Goal: Information Seeking & Learning: Understand process/instructions

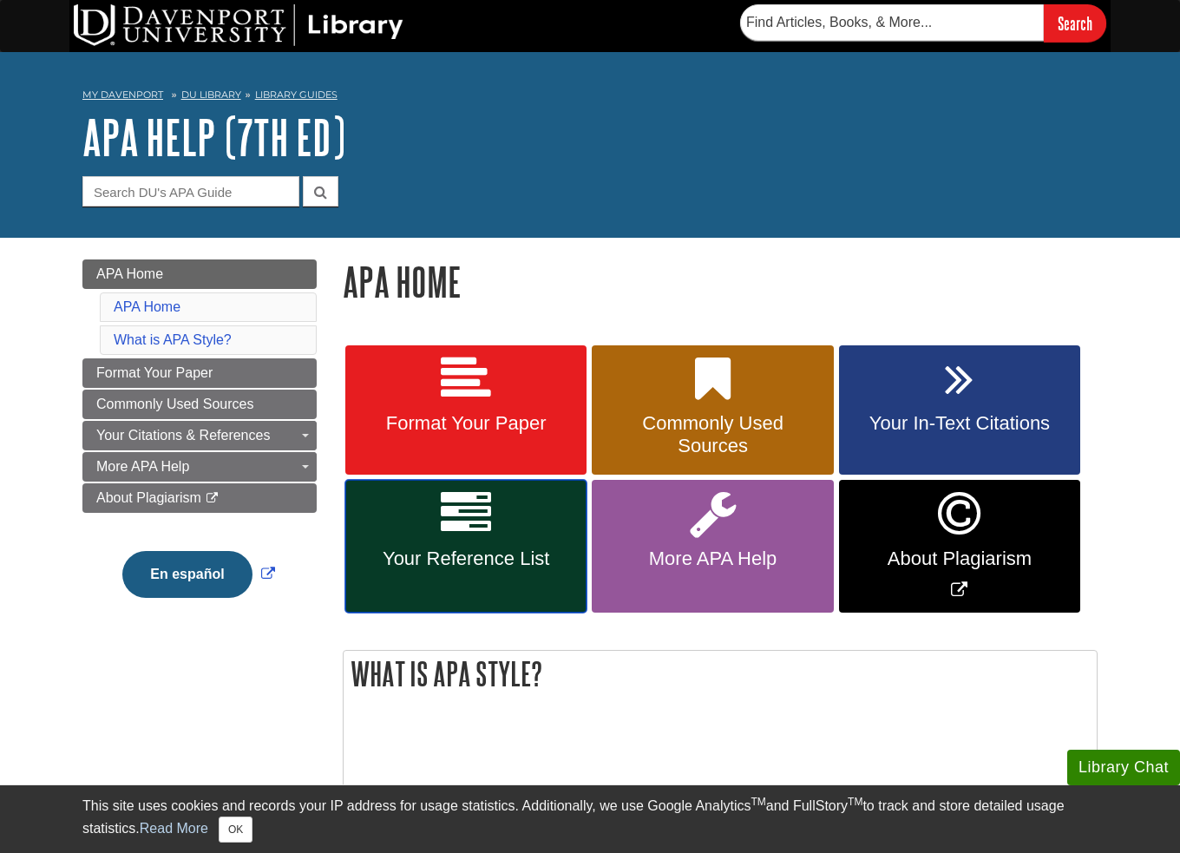
click at [473, 534] on icon at bounding box center [466, 513] width 50 height 50
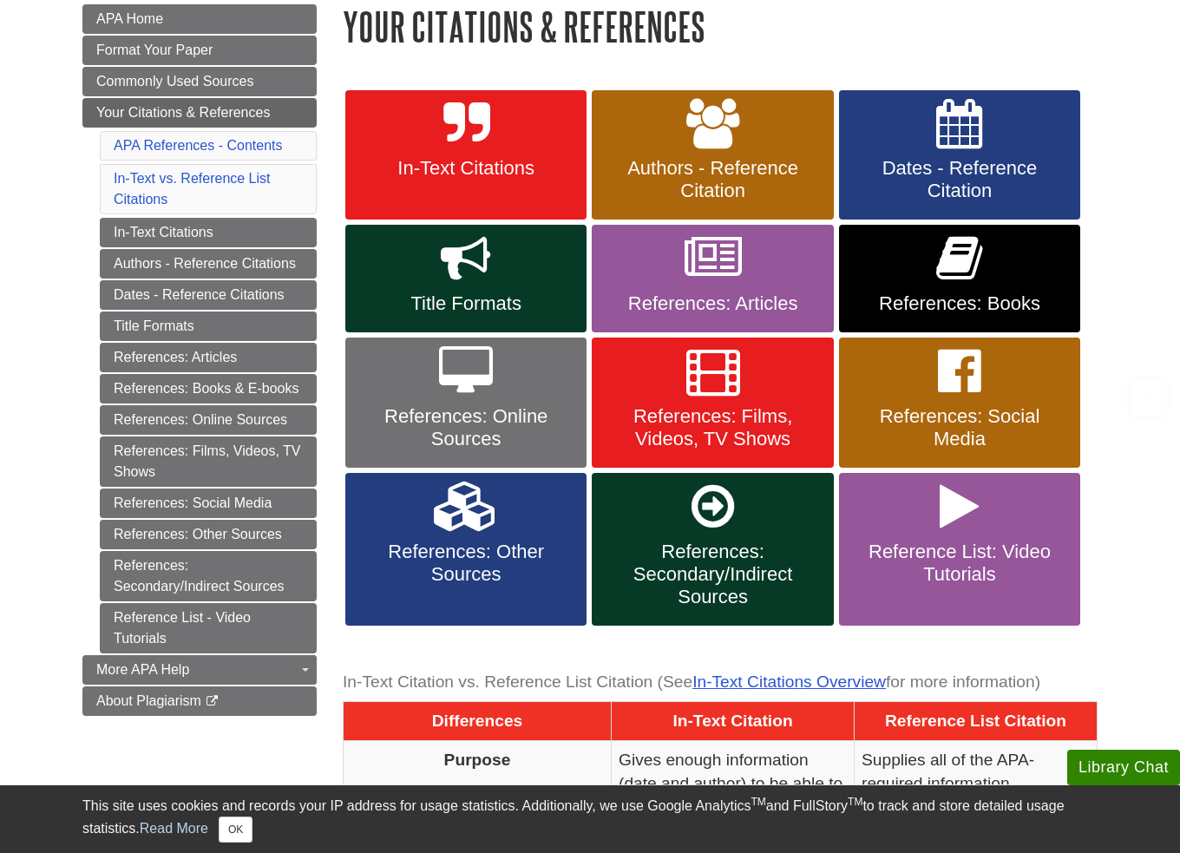
scroll to position [260, 0]
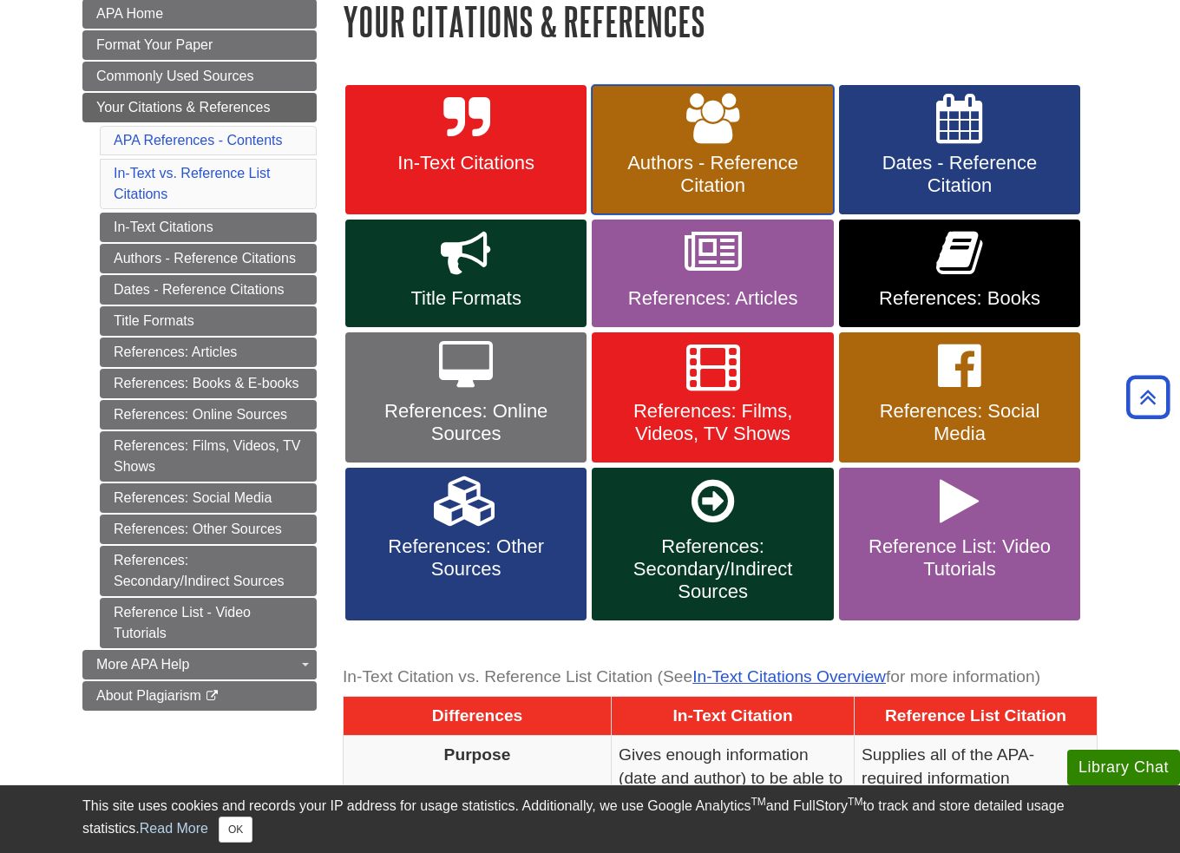
click at [703, 169] on span "Authors - Reference Citation" at bounding box center [712, 174] width 215 height 45
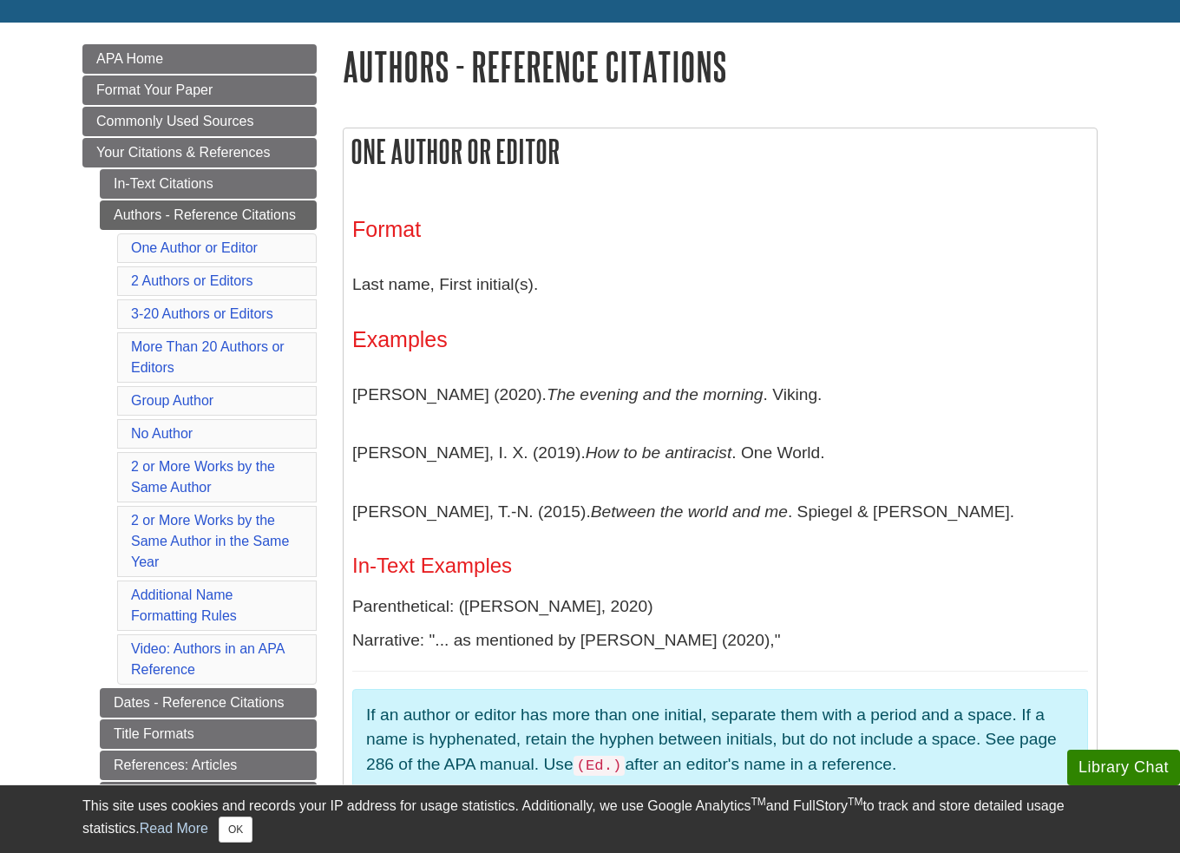
scroll to position [260, 0]
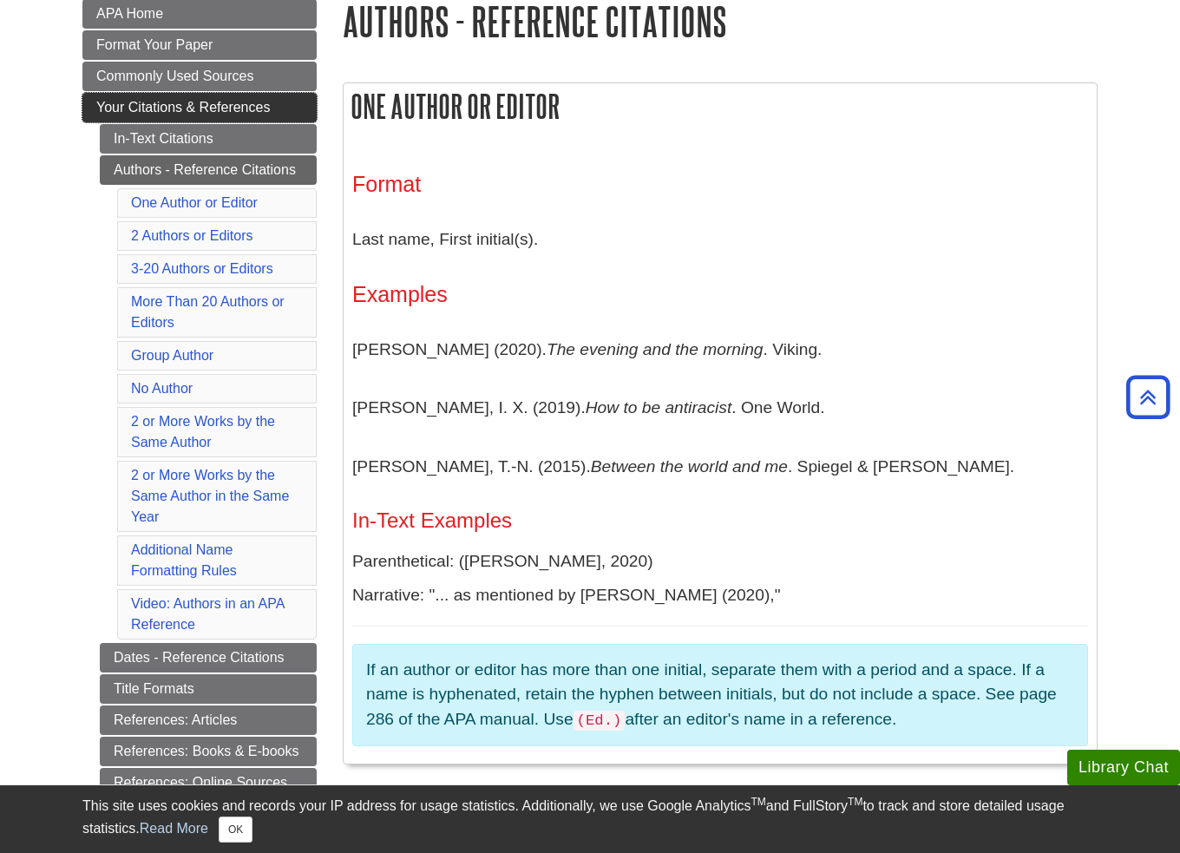
click at [177, 112] on span "Your Citations & References" at bounding box center [182, 107] width 173 height 15
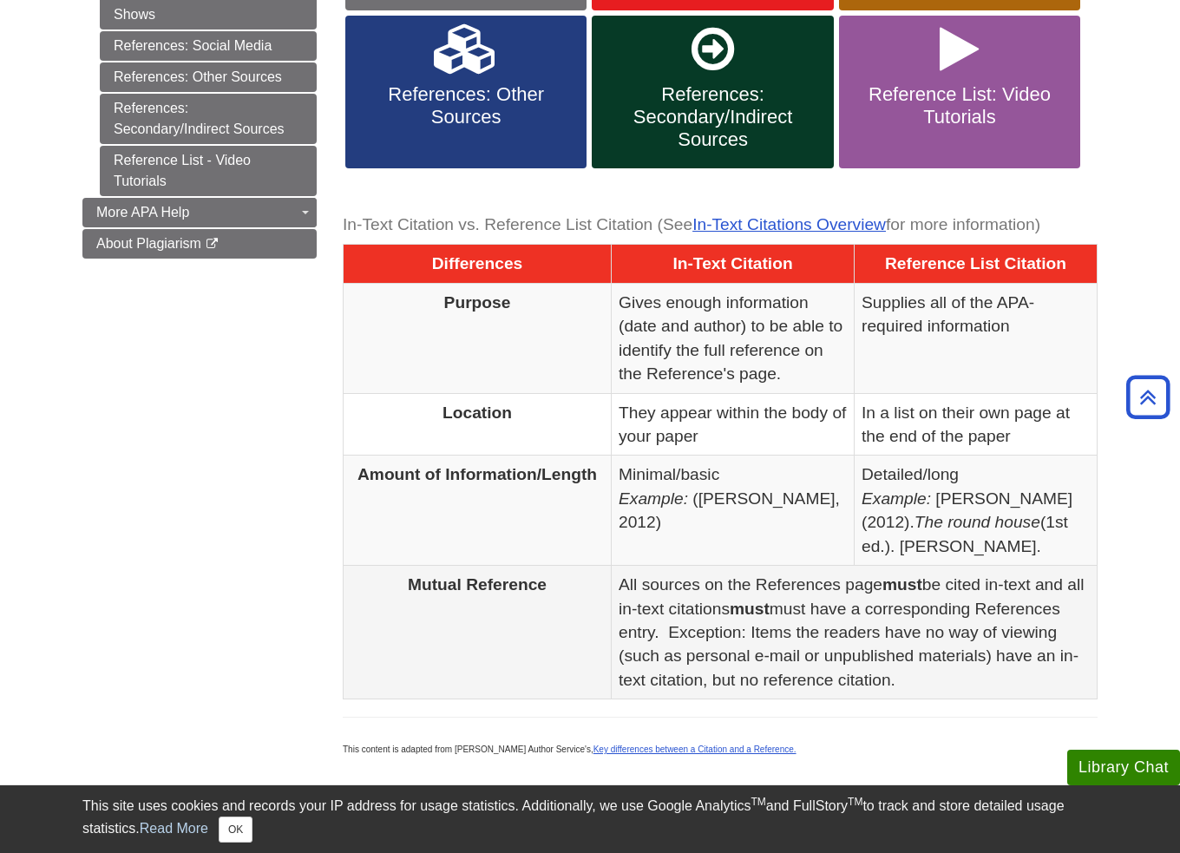
scroll to position [663, 0]
